Goal: Task Accomplishment & Management: Complete application form

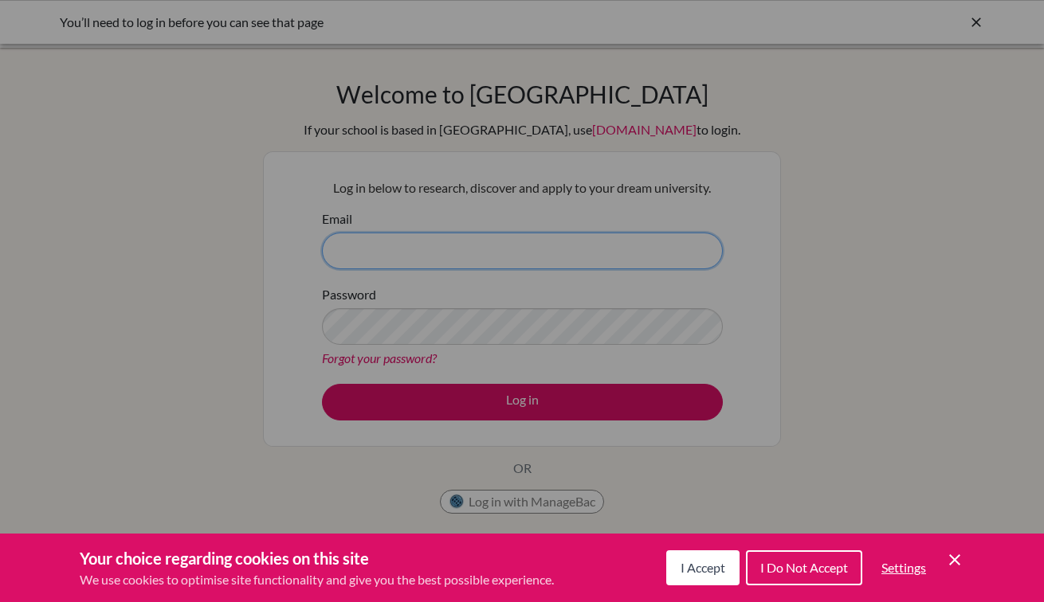
type input "[EMAIL_ADDRESS][DOMAIN_NAME]"
click at [687, 566] on span "I Accept" at bounding box center [703, 567] width 45 height 15
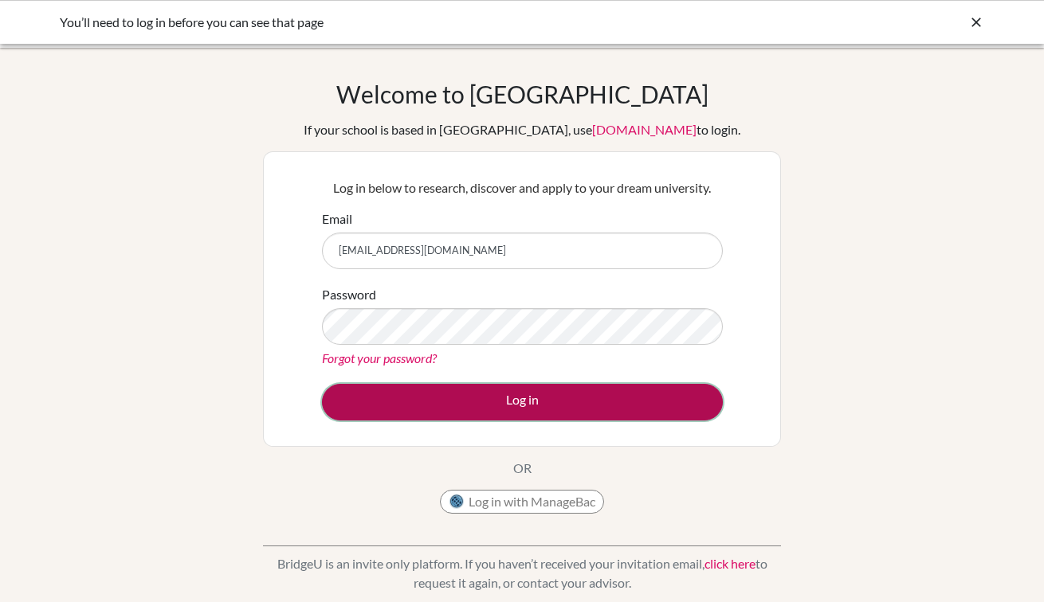
click at [491, 408] on button "Log in" at bounding box center [522, 402] width 401 height 37
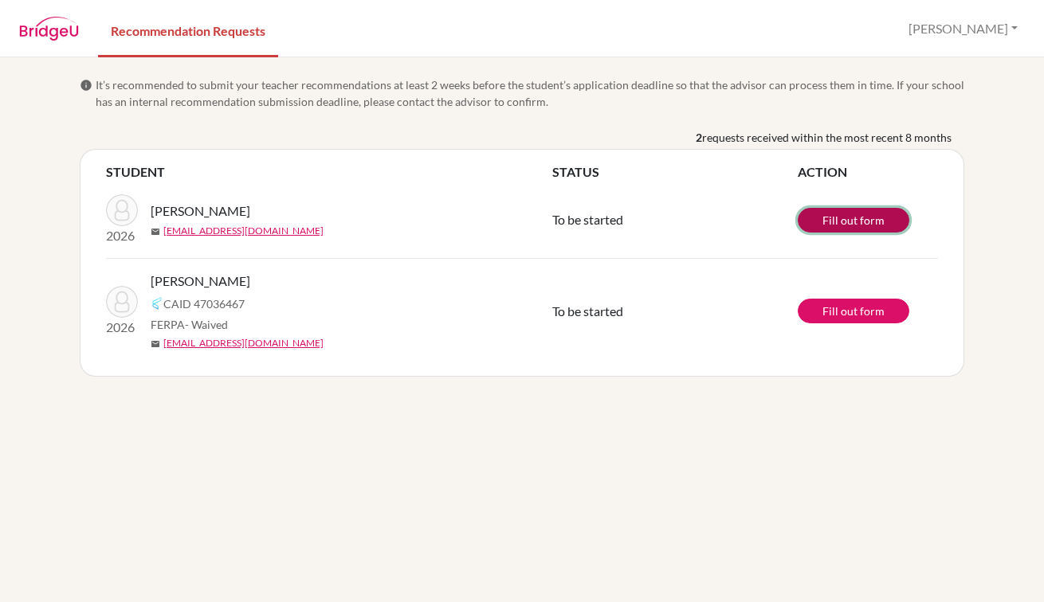
click at [848, 218] on link "Fill out form" at bounding box center [854, 220] width 112 height 25
click at [867, 312] on link "Fill out form" at bounding box center [854, 311] width 112 height 25
click at [821, 208] on link "Fill out form" at bounding box center [854, 220] width 112 height 25
